Goal: Information Seeking & Learning: Learn about a topic

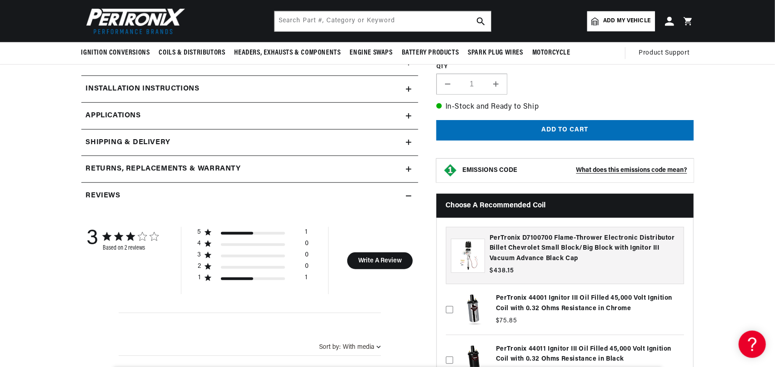
scroll to position [318, 0]
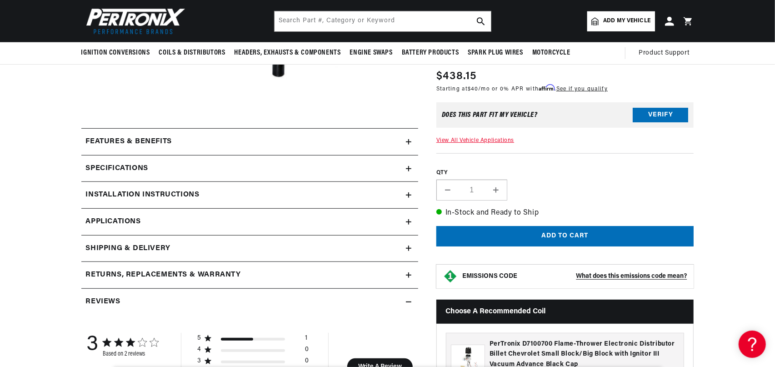
click at [409, 196] on icon at bounding box center [409, 194] width 0 height 5
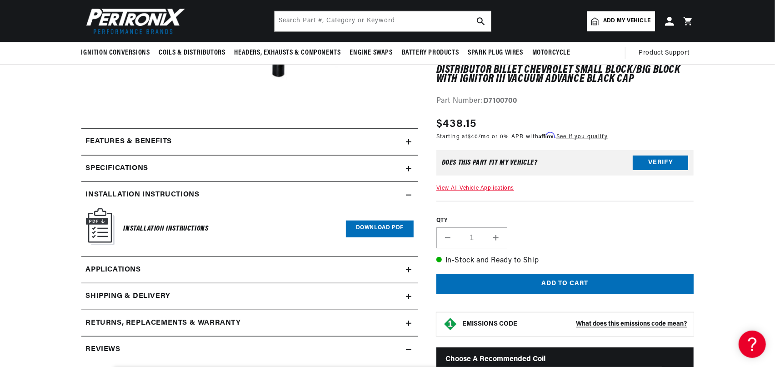
scroll to position [0, 0]
click at [387, 231] on link "Download PDF" at bounding box center [380, 229] width 68 height 17
click at [411, 169] on icon at bounding box center [408, 168] width 5 height 5
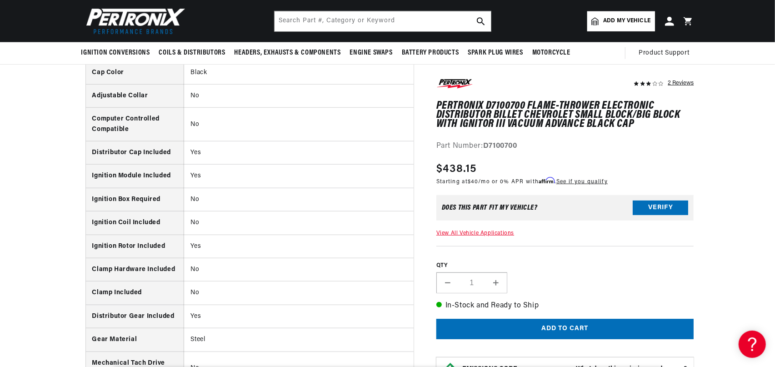
scroll to position [318, 0]
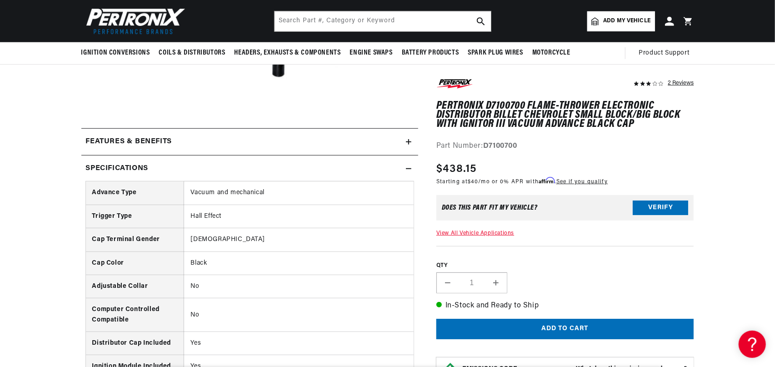
click at [412, 168] on summary "Specifications" at bounding box center [249, 169] width 337 height 26
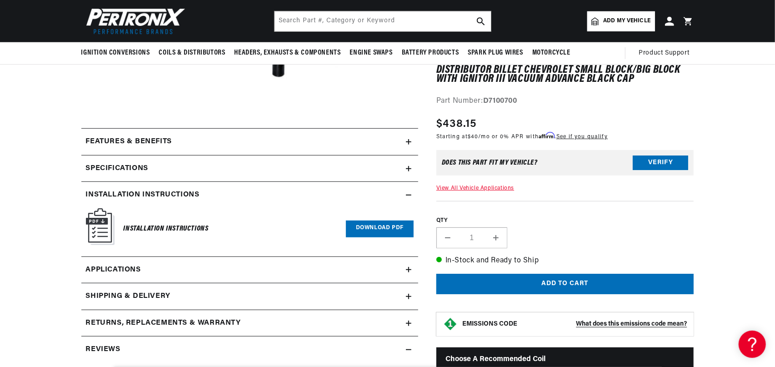
click at [412, 141] on summary "Features & Benefits" at bounding box center [249, 142] width 337 height 26
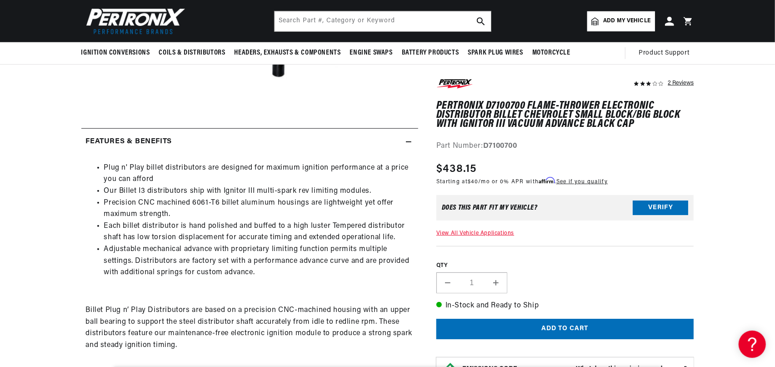
click at [407, 142] on icon at bounding box center [408, 141] width 5 height 5
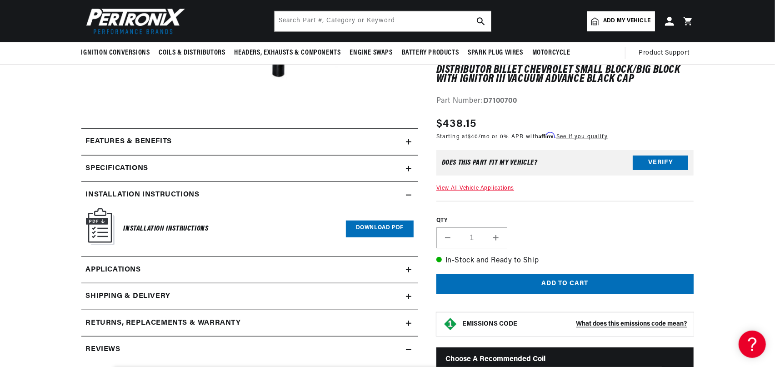
click at [409, 195] on icon at bounding box center [408, 195] width 5 height 0
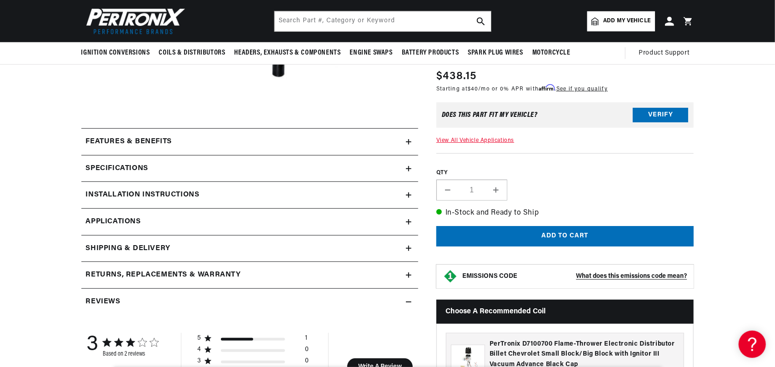
scroll to position [0, 276]
click at [408, 219] on icon at bounding box center [408, 221] width 5 height 5
